Goal: Find contact information: Find contact information

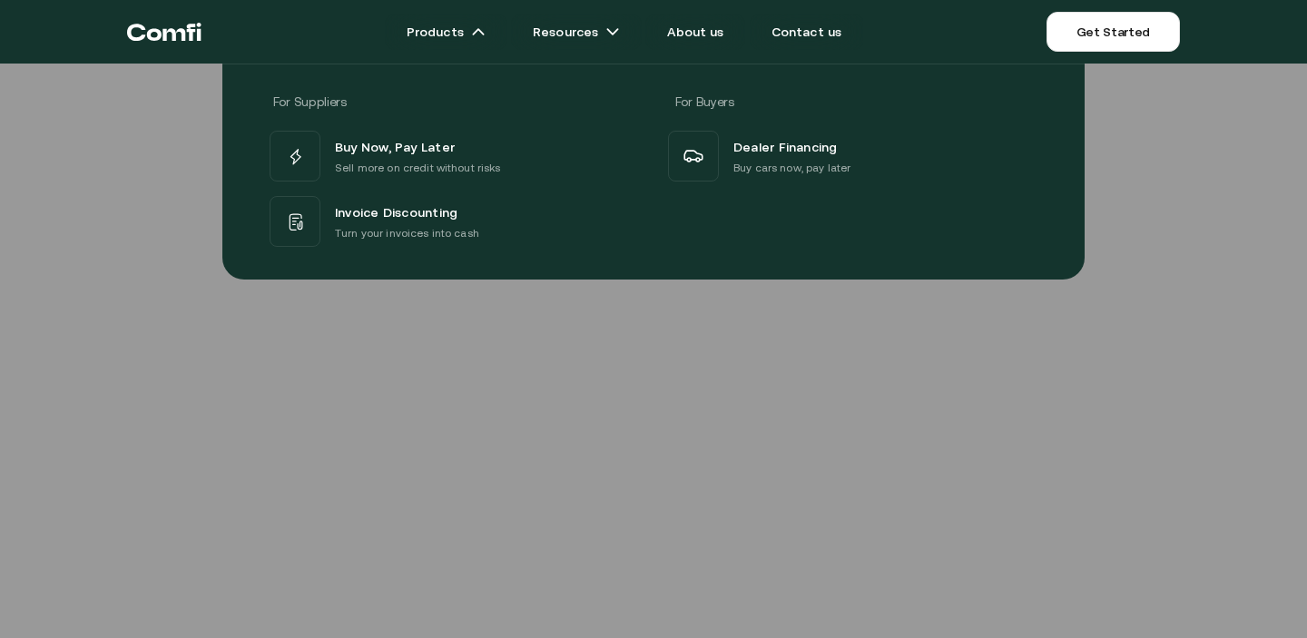
click at [186, 30] on icon "Return to the top of the Comfi home page" at bounding box center [164, 32] width 74 height 54
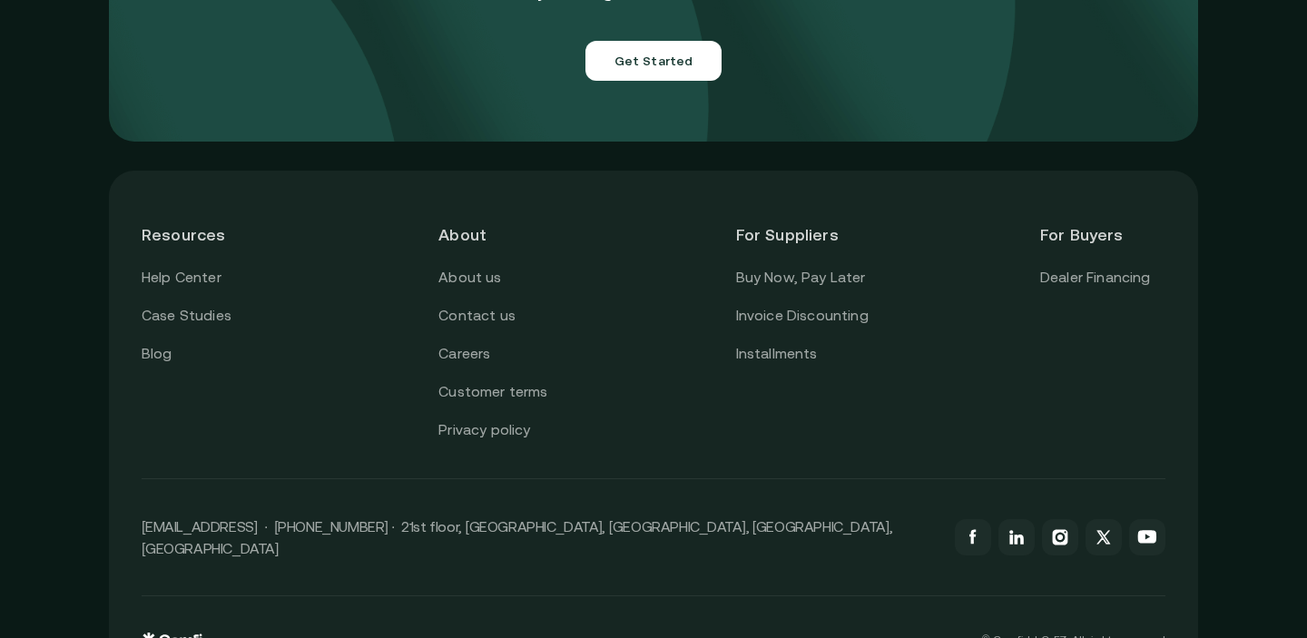
scroll to position [6543, 0]
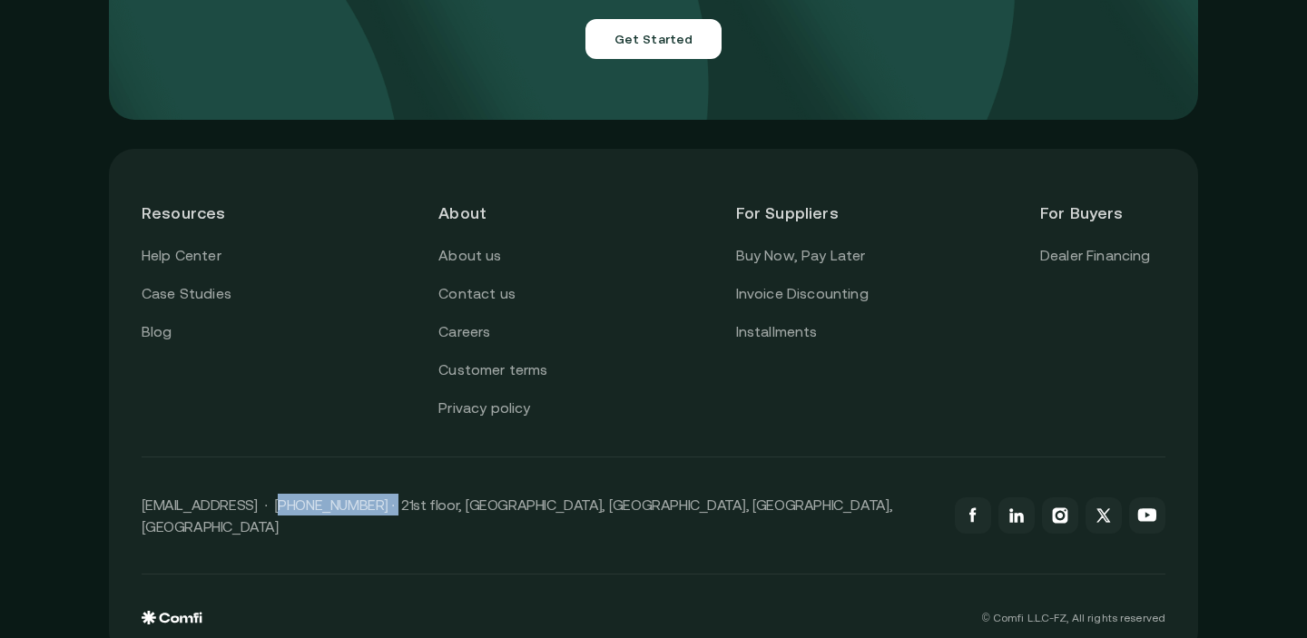
drag, startPoint x: 271, startPoint y: 488, endPoint x: 379, endPoint y: 480, distance: 109.2
click at [379, 494] on p "[EMAIL_ADDRESS] · [PHONE_NUMBER] · 21st floor, [GEOGRAPHIC_DATA], [GEOGRAPHIC_D…" at bounding box center [539, 516] width 795 height 44
copy p "[PHONE_NUMBER]"
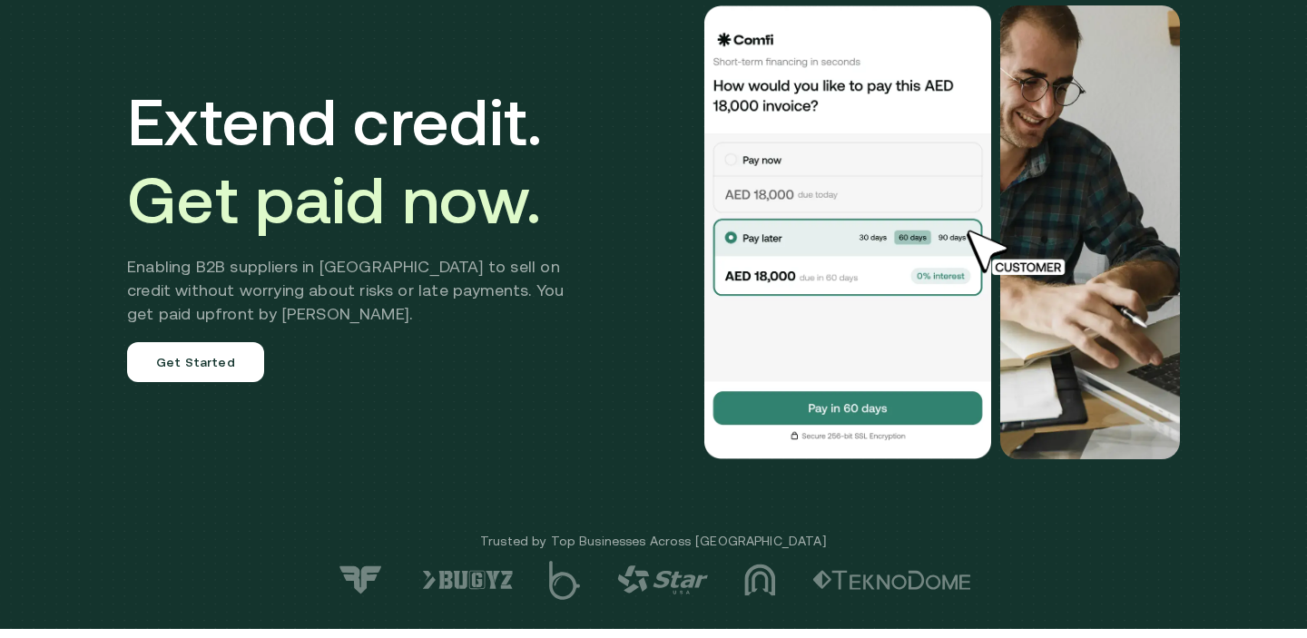
scroll to position [0, 0]
